Goal: Information Seeking & Learning: Learn about a topic

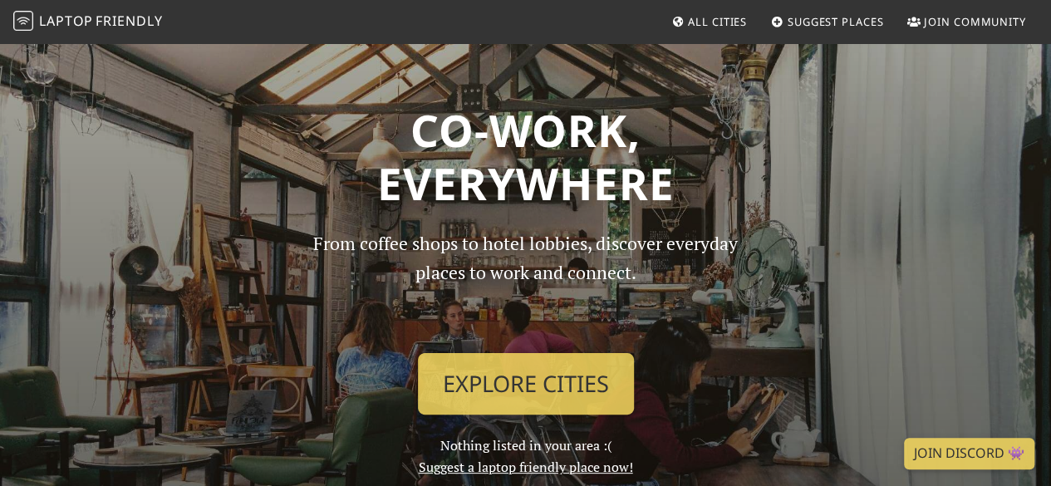
click at [827, 20] on span "Suggest Places" at bounding box center [835, 21] width 96 height 15
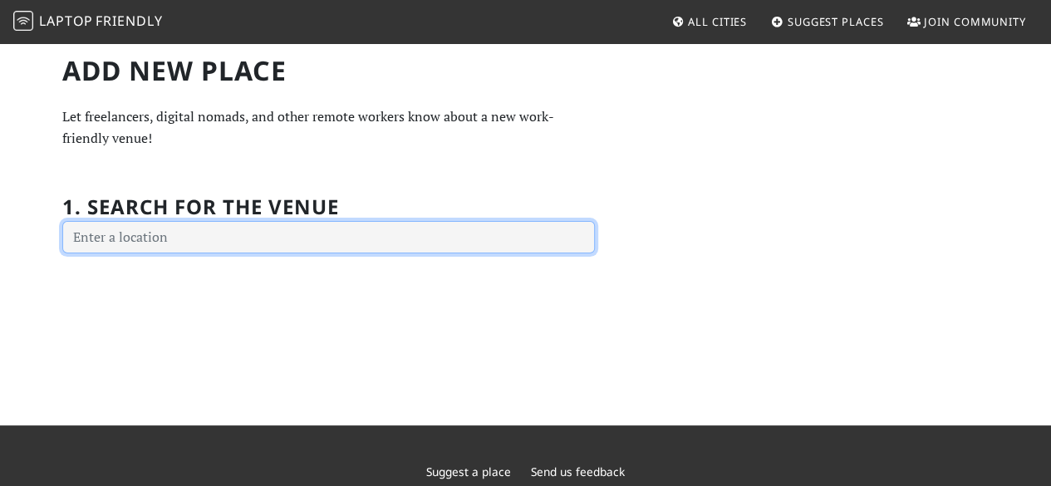
click at [183, 240] on input "text" at bounding box center [328, 237] width 532 height 33
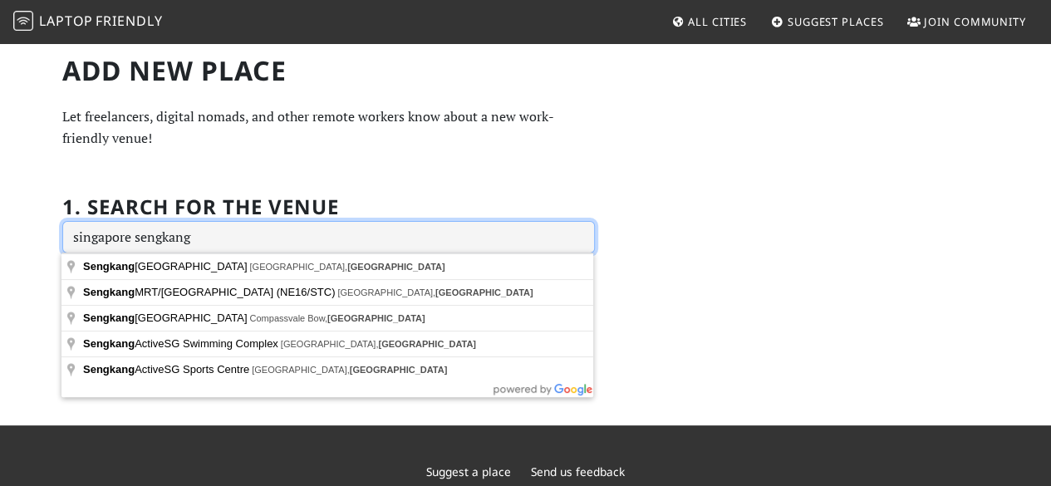
drag, startPoint x: 238, startPoint y: 234, endPoint x: 18, endPoint y: 226, distance: 219.4
click at [18, 226] on div "Add new Place Let freelancers, digital nomads, and other remote workers know ab…" at bounding box center [525, 234] width 1051 height 384
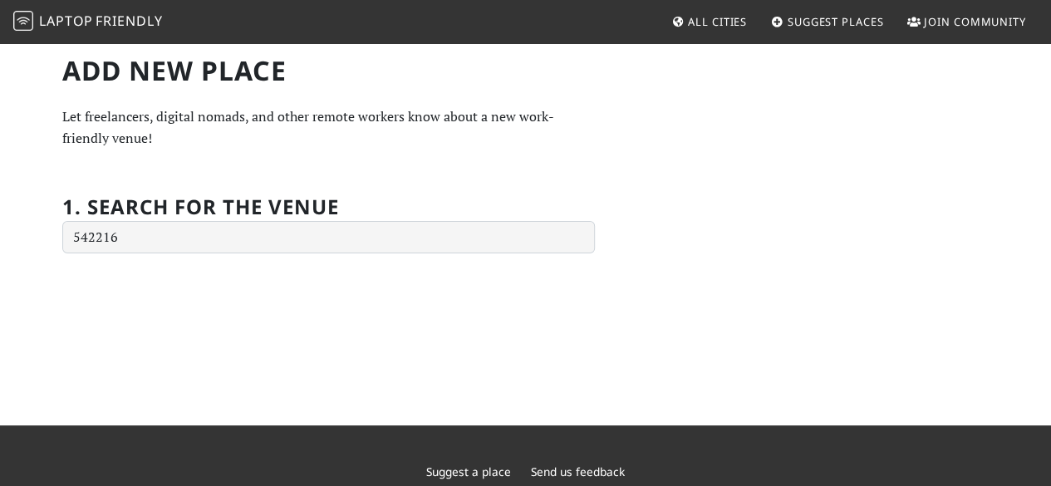
click at [140, 303] on div "Add new Place Let freelancers, digital nomads, and other remote workers know ab…" at bounding box center [525, 234] width 1051 height 384
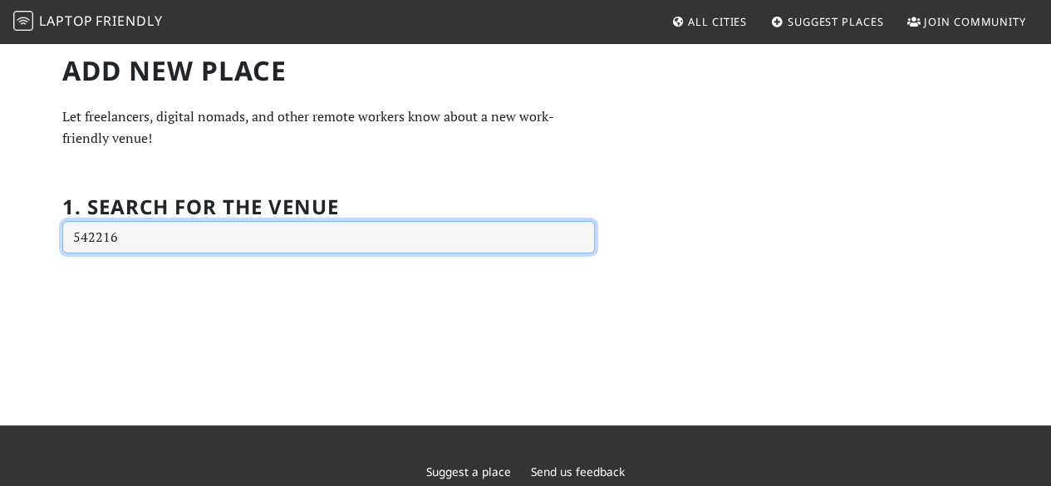
click at [344, 238] on input "542216" at bounding box center [328, 237] width 532 height 33
drag, startPoint x: 344, startPoint y: 238, endPoint x: 0, endPoint y: 202, distance: 345.8
click at [0, 202] on div "Add new Place Let freelancers, digital nomads, and other remote workers know ab…" at bounding box center [525, 234] width 1051 height 384
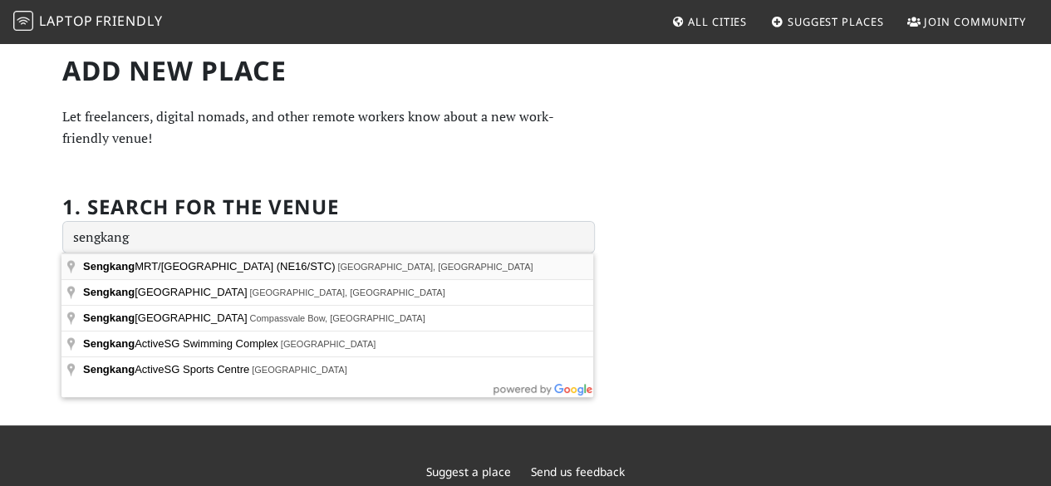
type input "[GEOGRAPHIC_DATA], [GEOGRAPHIC_DATA]/[GEOGRAPHIC_DATA] (NE16/STC), [GEOGRAPHIC_…"
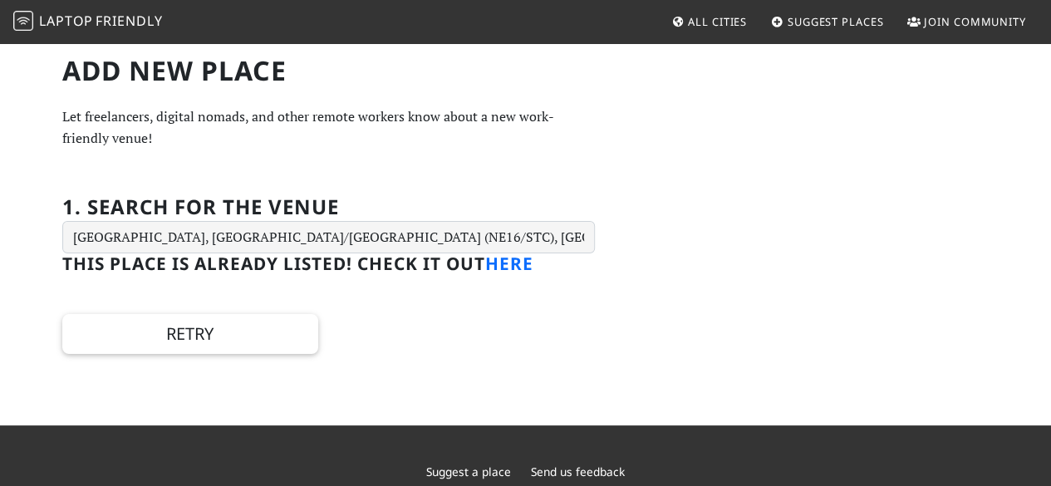
click at [518, 266] on link "here" at bounding box center [509, 263] width 48 height 23
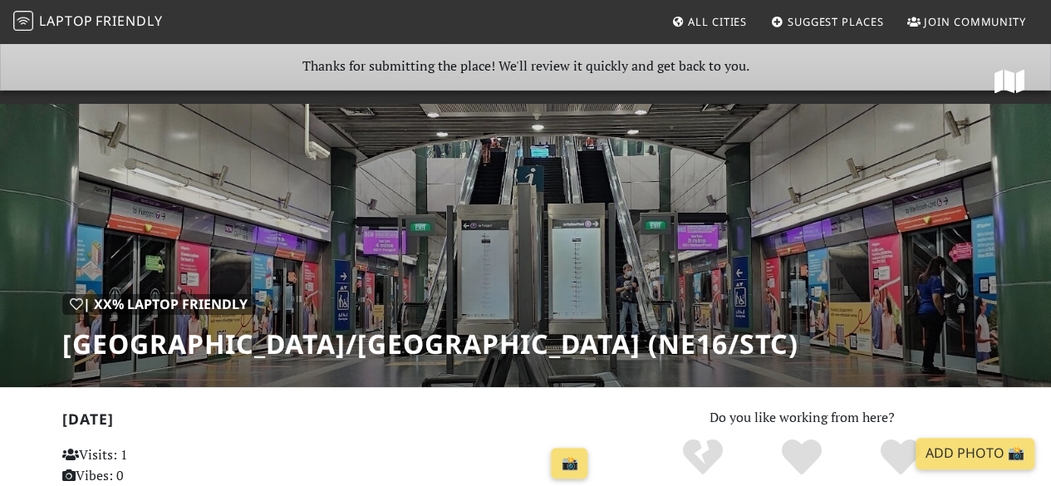
click at [73, 15] on span "Laptop" at bounding box center [66, 21] width 54 height 18
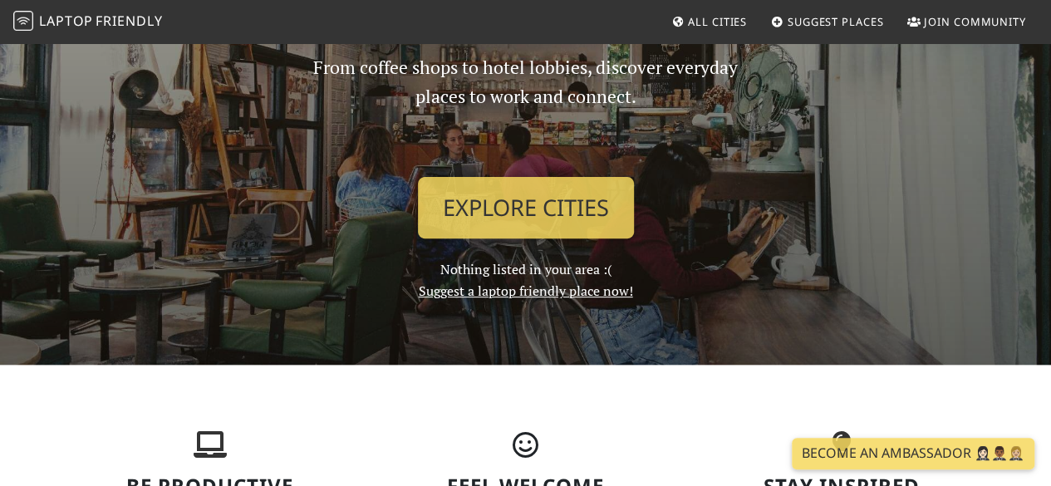
scroll to position [249, 0]
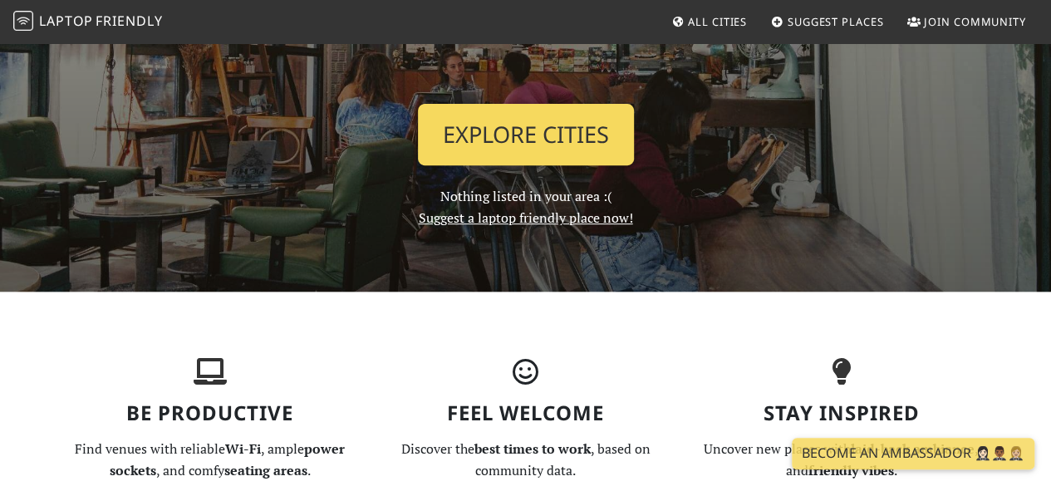
click at [516, 142] on link "Explore Cities" at bounding box center [526, 134] width 216 height 61
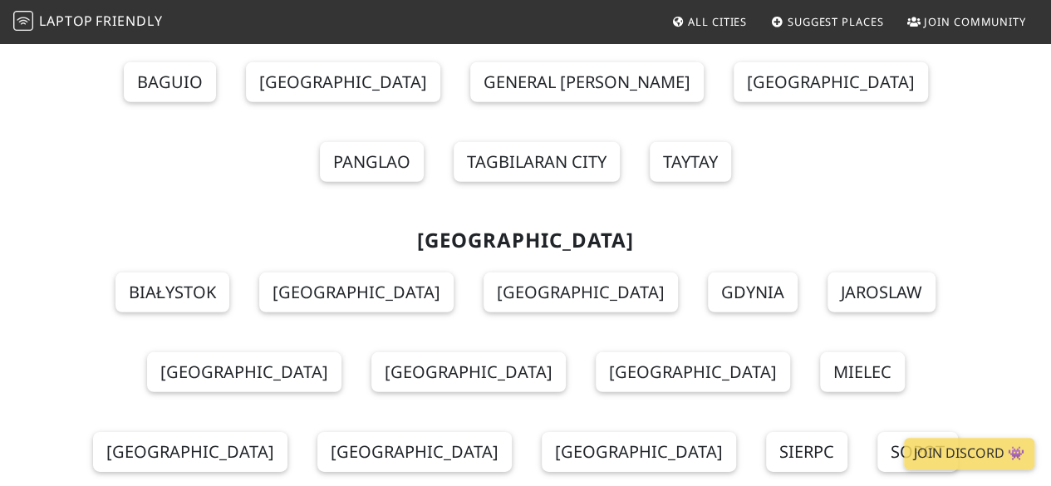
scroll to position [15115, 0]
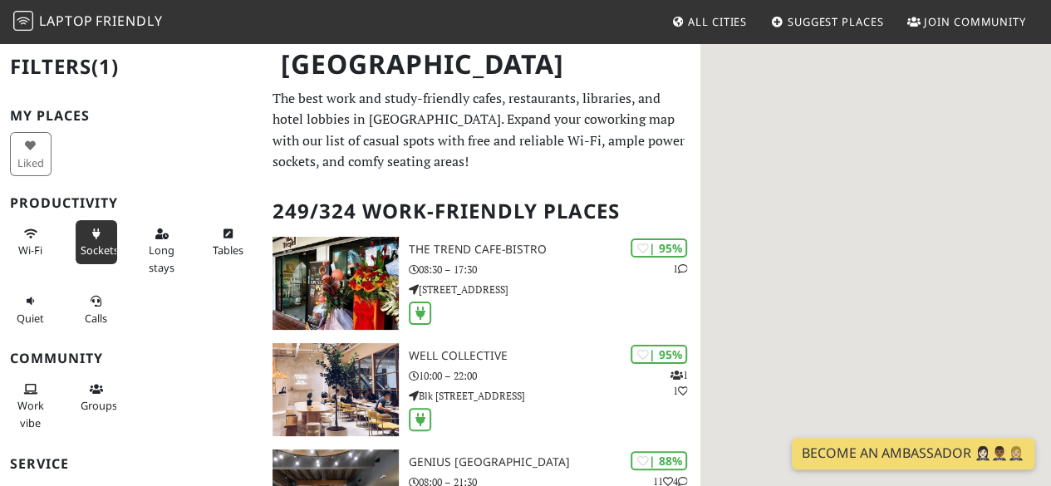
drag, startPoint x: 17, startPoint y: 247, endPoint x: 96, endPoint y: 40, distance: 221.6
click at [18, 247] on span "Wi-Fi" at bounding box center [30, 249] width 24 height 15
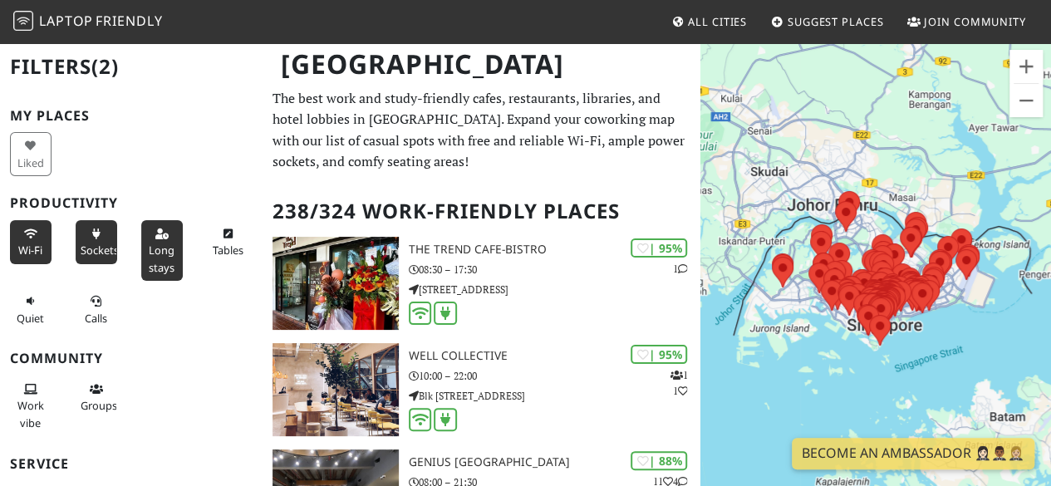
drag, startPoint x: 159, startPoint y: 262, endPoint x: 198, endPoint y: 313, distance: 63.4
click at [159, 262] on span "Long stays" at bounding box center [162, 258] width 26 height 32
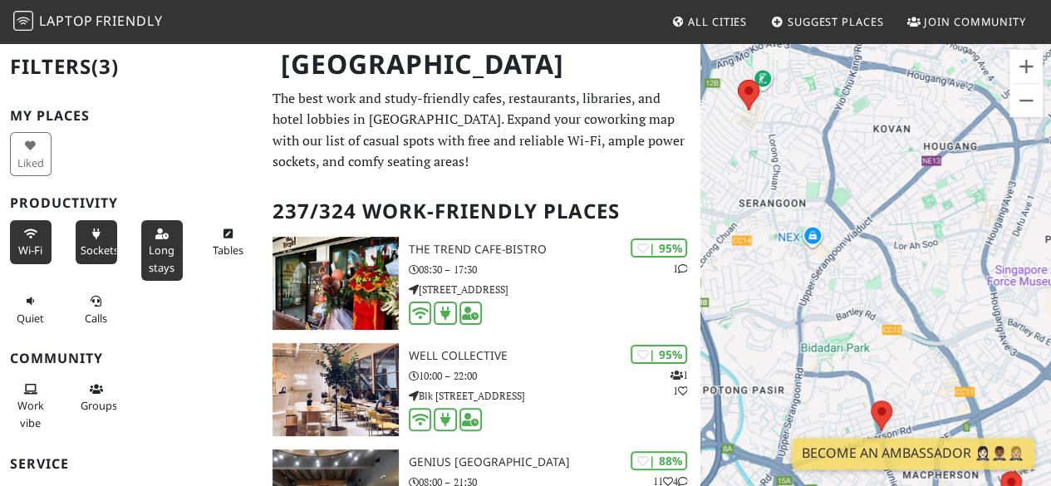
drag, startPoint x: 884, startPoint y: 301, endPoint x: 1010, endPoint y: 242, distance: 139.7
click at [1010, 242] on div "To navigate, press the arrow keys." at bounding box center [875, 285] width 350 height 486
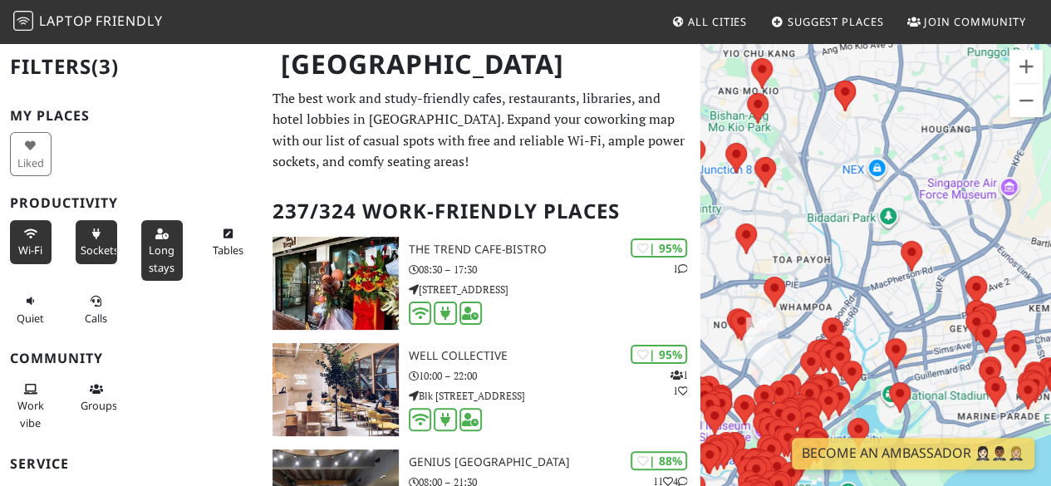
drag, startPoint x: 847, startPoint y: 331, endPoint x: 871, endPoint y: 235, distance: 99.3
click at [871, 235] on div "To navigate, press the arrow keys." at bounding box center [875, 285] width 350 height 486
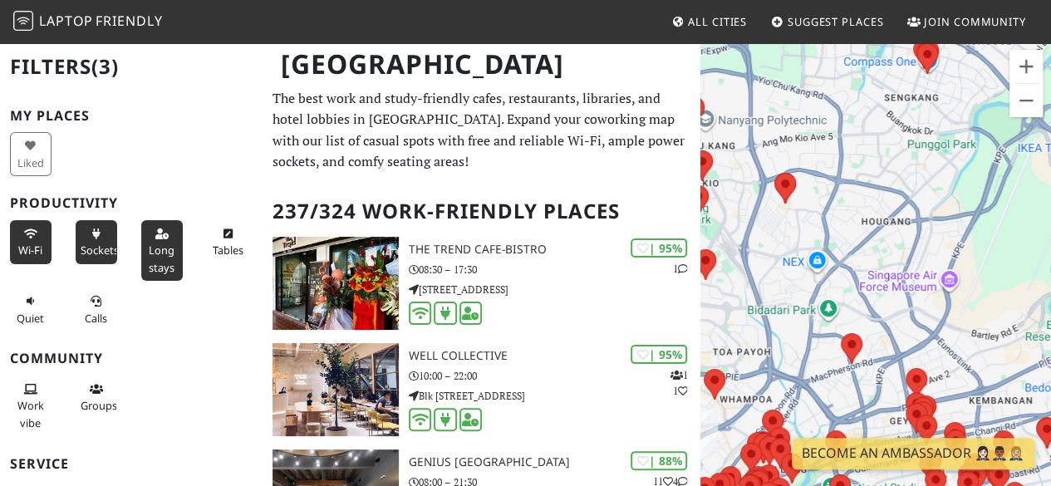
drag, startPoint x: 803, startPoint y: 331, endPoint x: 752, endPoint y: 424, distance: 105.2
click at [752, 424] on div "To navigate, press the arrow keys." at bounding box center [875, 285] width 350 height 486
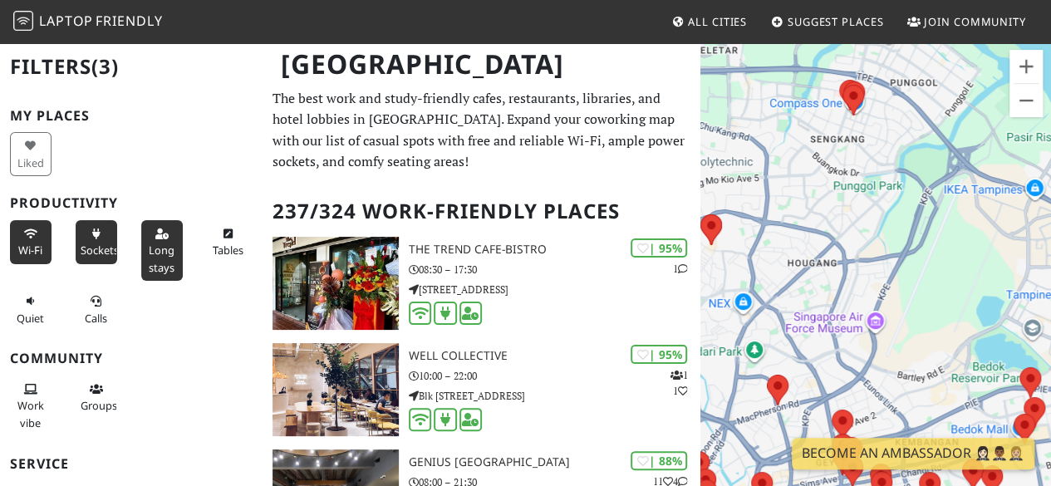
drag, startPoint x: 912, startPoint y: 328, endPoint x: 842, endPoint y: 363, distance: 78.0
click at [842, 363] on div "To navigate, press the arrow keys." at bounding box center [875, 285] width 350 height 486
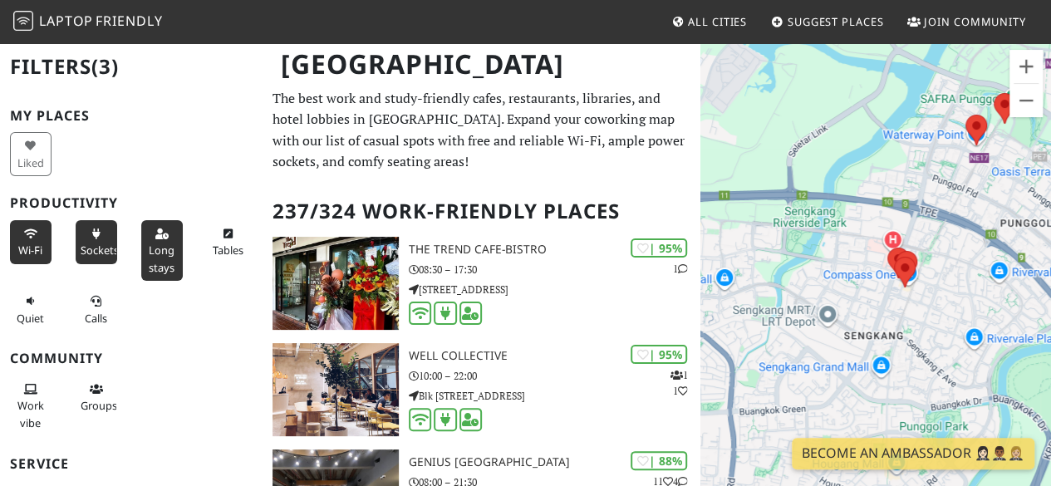
drag, startPoint x: 885, startPoint y: 139, endPoint x: 952, endPoint y: 395, distance: 265.1
click at [952, 395] on div "To navigate, press the arrow keys." at bounding box center [875, 285] width 350 height 486
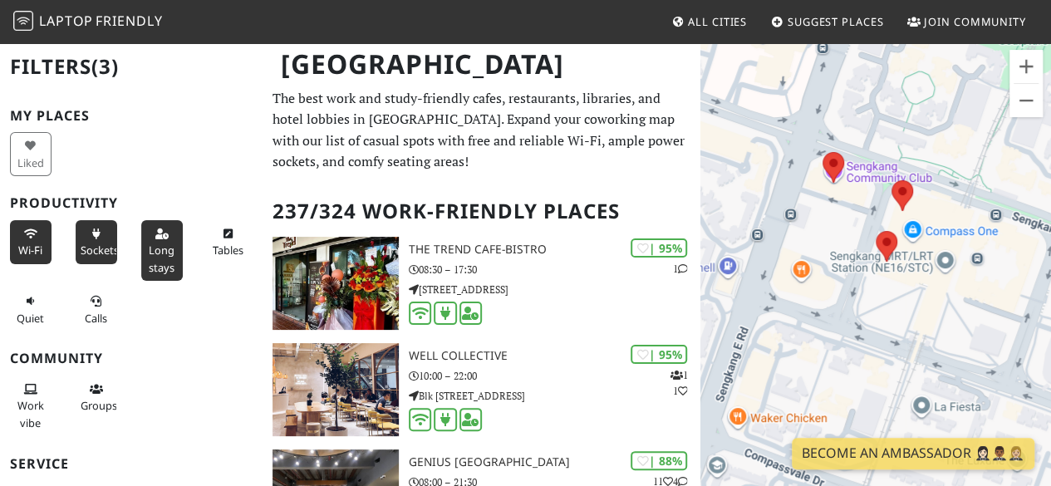
drag, startPoint x: 895, startPoint y: 194, endPoint x: 806, endPoint y: 330, distance: 163.1
click at [806, 330] on div "To navigate, press the arrow keys." at bounding box center [875, 285] width 350 height 486
